Goal: Find specific fact

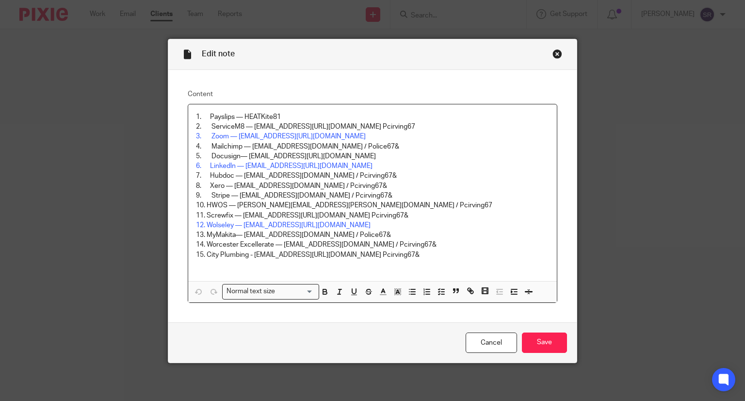
drag, startPoint x: 385, startPoint y: 154, endPoint x: 354, endPoint y: 159, distance: 31.4
click at [354, 159] on p "5. Docusign— admin@heatingcaredumfries.co.uk/Pcirving67&" at bounding box center [373, 156] width 354 height 10
copy p "Pcirving67"
drag, startPoint x: 399, startPoint y: 156, endPoint x: 355, endPoint y: 155, distance: 43.7
click at [355, 155] on p "5. Docusign— admin@heatingcaredumfries.co.uk/Pcirving67&" at bounding box center [373, 156] width 354 height 10
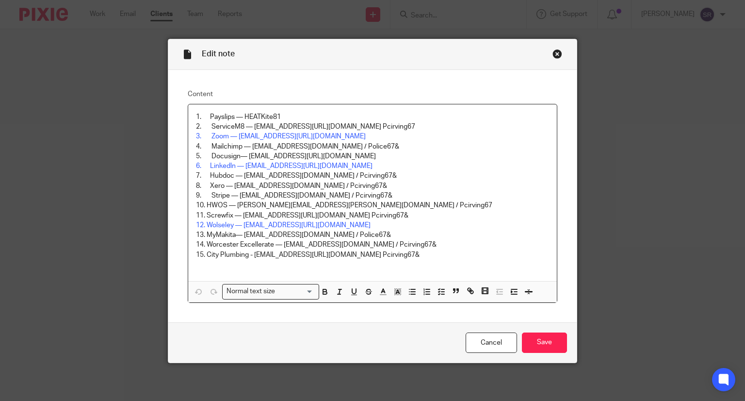
copy p "Pcirving67&"
drag, startPoint x: 366, startPoint y: 145, endPoint x: 336, endPoint y: 143, distance: 30.1
click at [336, 143] on p "4. Mailchimp — heatingcare@outlook.com / Police67&" at bounding box center [373, 147] width 354 height 10
copy p "Police67&"
drag, startPoint x: 329, startPoint y: 145, endPoint x: 324, endPoint y: 155, distance: 11.5
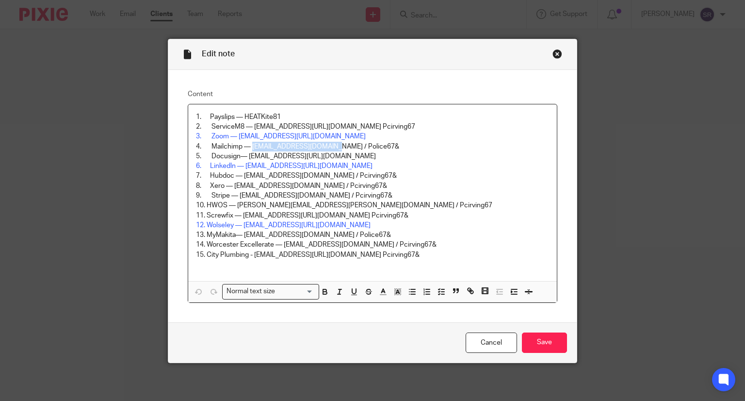
click at [249, 143] on p "4. Mailchimp — heatingcare@outlook.com / Police67&" at bounding box center [373, 147] width 354 height 10
copy p "[EMAIL_ADDRESS][DOMAIN_NAME]"
drag, startPoint x: 394, startPoint y: 157, endPoint x: 355, endPoint y: 158, distance: 39.3
click at [355, 158] on p "5. Docusign— admin@heatingcaredumfries.co.uk/Pcirving67&" at bounding box center [373, 156] width 354 height 10
copy p "Pcirving67&"
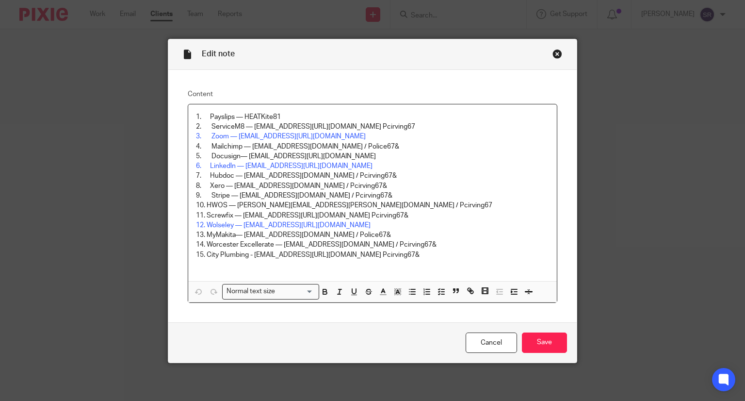
click at [547, 54] on div "Edit note" at bounding box center [372, 54] width 409 height 31
click at [553, 54] on div "Close this dialog window" at bounding box center [558, 54] width 10 height 10
